Goal: Task Accomplishment & Management: Manage account settings

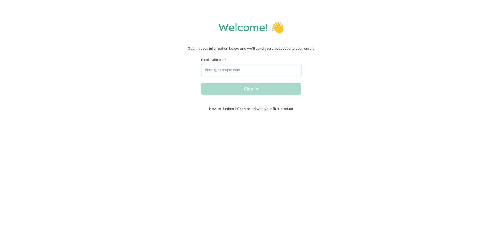
click at [253, 70] on input "Email Address *" at bounding box center [251, 70] width 100 height 12
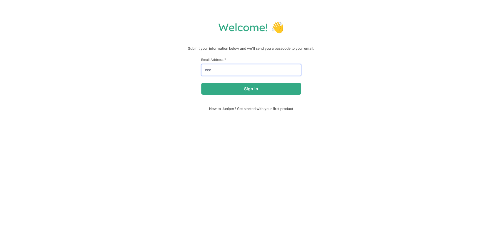
type input "[PERSON_NAME][EMAIL_ADDRESS][DOMAIN_NAME]"
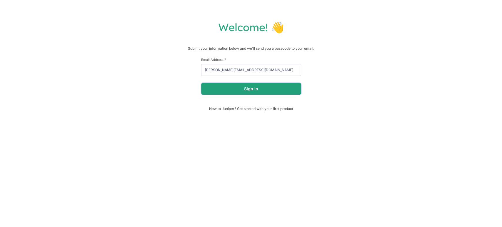
click at [226, 92] on button "Sign in" at bounding box center [251, 89] width 100 height 12
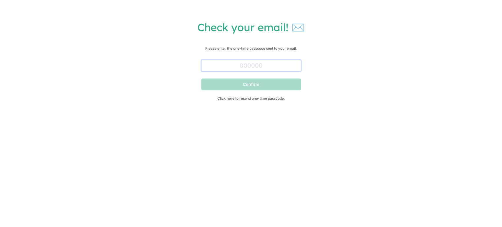
click at [275, 62] on input "text" at bounding box center [251, 66] width 100 height 12
paste input "930809"
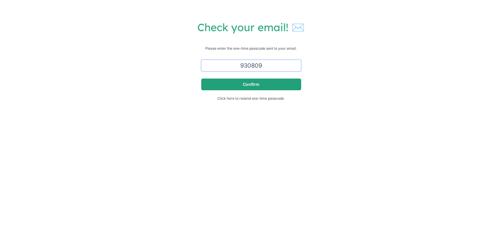
type input "930809"
click at [292, 84] on button "Confirm" at bounding box center [251, 85] width 100 height 12
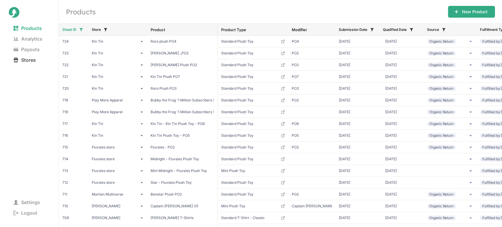
click at [33, 60] on span "Stores" at bounding box center [25, 60] width 32 height 8
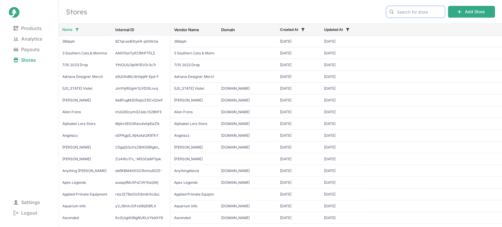
click at [424, 11] on input "text" at bounding box center [415, 12] width 59 height 12
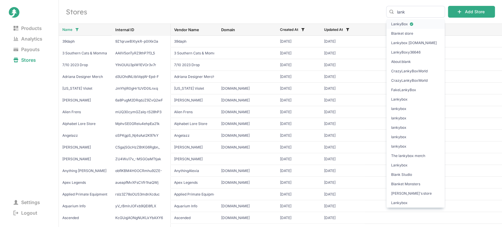
click at [418, 25] on span "LankyBox" at bounding box center [415, 24] width 49 height 6
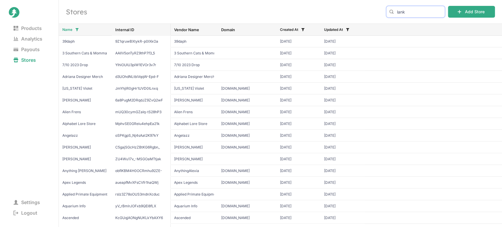
click at [421, 11] on input "lank" at bounding box center [415, 12] width 59 height 12
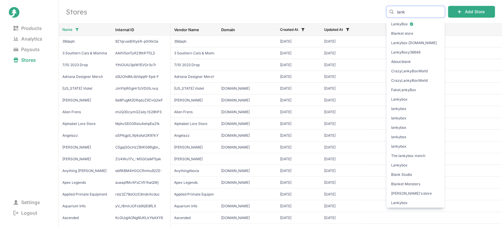
click at [421, 11] on input "lank" at bounding box center [415, 12] width 59 height 12
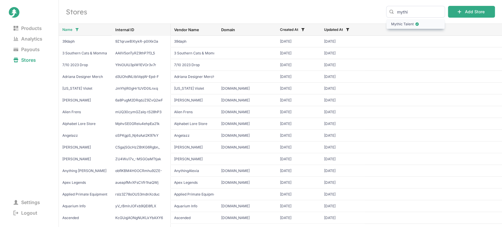
click at [426, 25] on span "Mythic Talent" at bounding box center [415, 24] width 49 height 6
click at [418, 8] on input "mythi" at bounding box center [415, 12] width 59 height 12
type input "t"
type input "a"
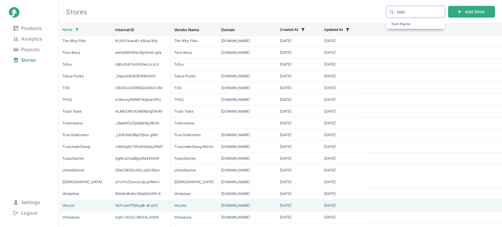
scroll to position [3188, 0]
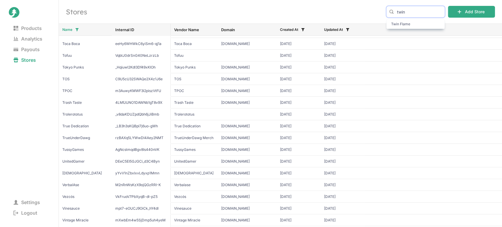
click at [416, 10] on input "twin" at bounding box center [415, 12] width 59 height 12
type input "Twin"
click at [310, 8] on h2 "Stores" at bounding box center [222, 11] width 313 height 9
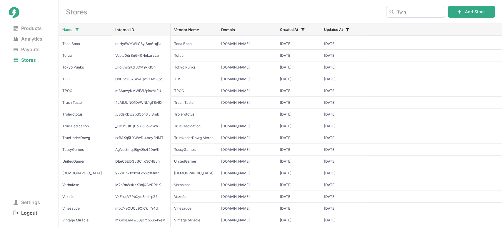
click at [26, 215] on span "Logout" at bounding box center [25, 213] width 33 height 8
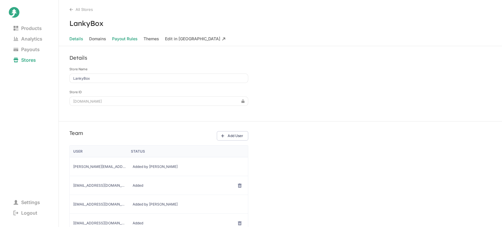
click at [127, 39] on Rules "Payout Rules" at bounding box center [125, 39] width 26 height 8
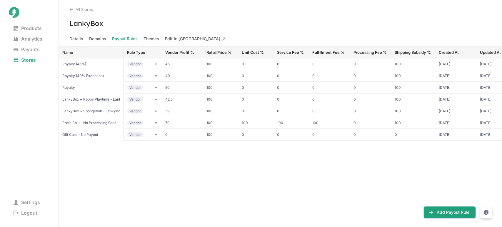
click at [435, 213] on button "Add Payout Rule" at bounding box center [450, 213] width 52 height 12
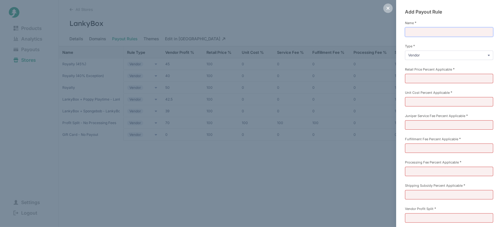
click at [426, 30] on input "Name *" at bounding box center [449, 31] width 88 height 9
click at [424, 32] on input "Royalty (35%)" at bounding box center [449, 31] width 88 height 9
type input "Royalty (40%)"
click at [403, 63] on div "Add Payout Rule Name * Royalty (40%) Type * Vendor Commission Referral Retail P…" at bounding box center [449, 135] width 106 height 270
click at [417, 74] on input "Retail Price Percent Applicable *" at bounding box center [449, 78] width 88 height 9
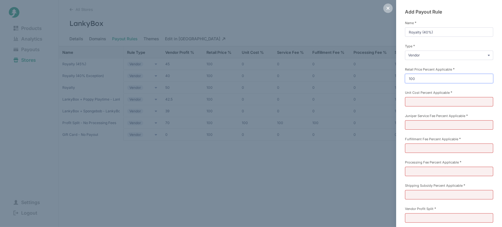
type input "100"
click at [403, 91] on div "Add Payout Rule Name * Royalty (40%) Type * Vendor Commission Referral Retail P…" at bounding box center [449, 135] width 106 height 270
click at [414, 101] on input "Unit Cost Percent Applicable *" at bounding box center [449, 101] width 88 height 9
type input "0"
click at [412, 125] on input "Juniper Service Fee Percent Applicable *" at bounding box center [449, 124] width 88 height 9
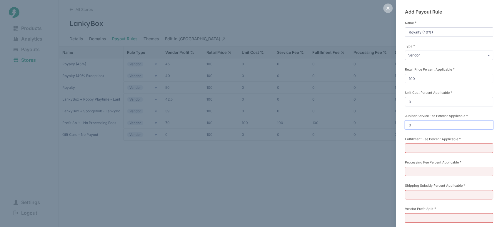
type input "0"
click at [413, 148] on input "Fulfillment Fee Percent Applicable *" at bounding box center [449, 148] width 88 height 9
type input "0"
click at [414, 170] on input "Processing Fee Percent Applicable *" at bounding box center [449, 171] width 88 height 9
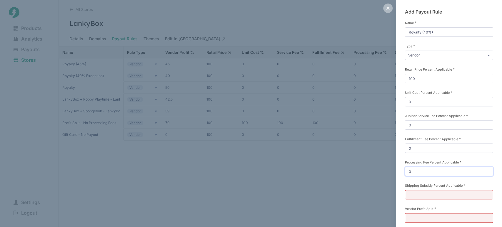
type input "0"
click at [414, 195] on input "Shipping Subsidy Percent Applicable *" at bounding box center [449, 194] width 88 height 9
type input "100"
click at [413, 214] on input "Vendor Profit Split *" at bounding box center [449, 217] width 88 height 9
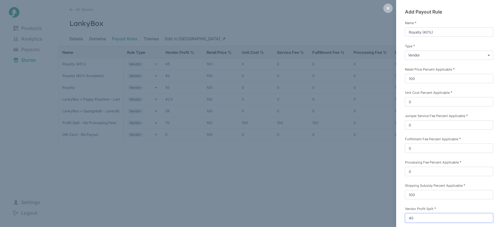
type input "40"
click at [401, 202] on div "Add Payout Rule Name * Royalty (40%) Type * Vendor Commission Referral Retail P…" at bounding box center [449, 135] width 106 height 270
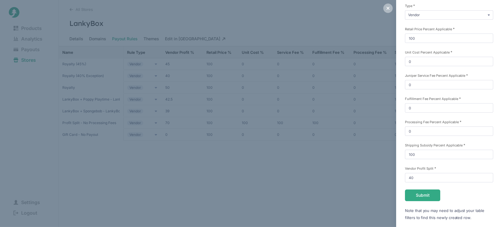
scroll to position [41, 0]
click at [409, 192] on button "Submit" at bounding box center [422, 195] width 35 height 12
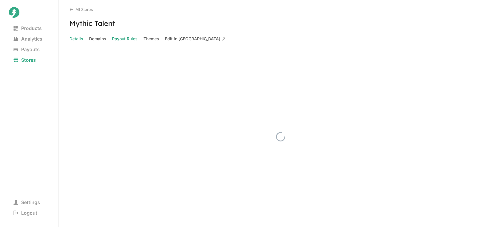
click at [124, 39] on Rules "Payout Rules" at bounding box center [125, 39] width 26 height 8
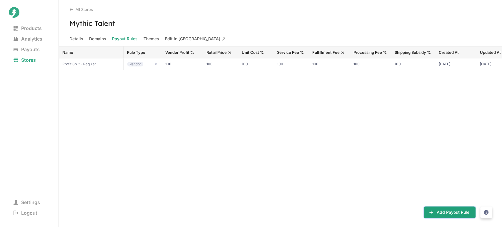
click at [439, 210] on button "Add Payout Rule" at bounding box center [450, 213] width 52 height 12
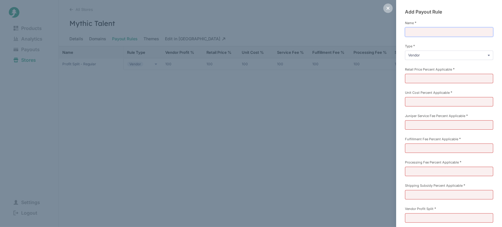
click at [432, 31] on input "Name *" at bounding box center [449, 31] width 88 height 9
click at [442, 30] on input "Royalty (40%)" at bounding box center [449, 31] width 88 height 9
type input "Royalty (35%)"
click at [421, 74] on input "Retail Price Percent Applicable *" at bounding box center [449, 78] width 88 height 9
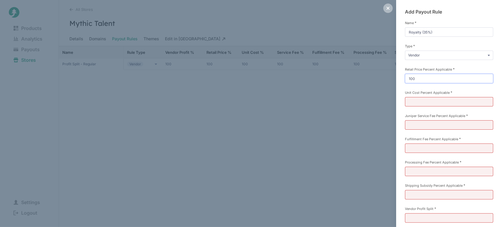
type input "100"
click at [415, 100] on input "Unit Cost Percent Applicable *" at bounding box center [449, 101] width 88 height 9
type input "0"
click at [413, 122] on input "Juniper Service Fee Percent Applicable *" at bounding box center [449, 124] width 88 height 9
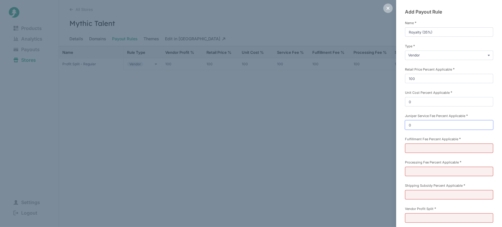
type input "0"
click at [412, 146] on input "Fulfillment Fee Percent Applicable *" at bounding box center [449, 148] width 88 height 9
type input "0"
click at [413, 171] on input "Processing Fee Percent Applicable *" at bounding box center [449, 171] width 88 height 9
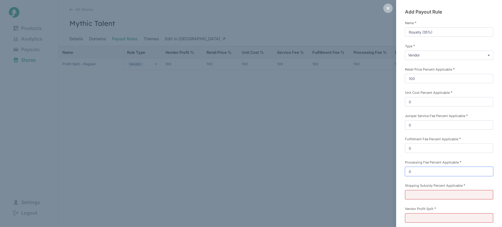
type input "0"
click at [414, 192] on input "Shipping Subsidy Percent Applicable *" at bounding box center [449, 194] width 88 height 9
type input "100"
click at [415, 218] on input "Vendor Profit Split *" at bounding box center [449, 217] width 88 height 9
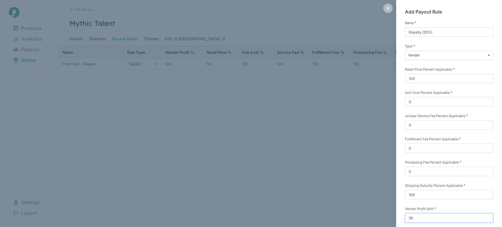
type input "35"
click at [401, 202] on div "Add Payout Rule Name * Royalty (35%) Type * Vendor Commission Referral Retail P…" at bounding box center [449, 135] width 106 height 270
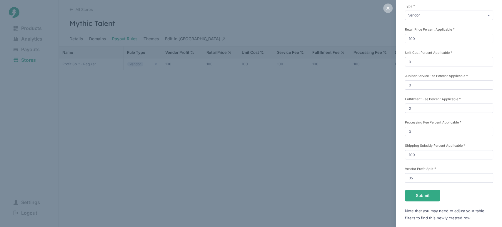
scroll to position [41, 0]
click at [417, 191] on button "Submit" at bounding box center [422, 195] width 35 height 12
